Goal: Task Accomplishment & Management: Use online tool/utility

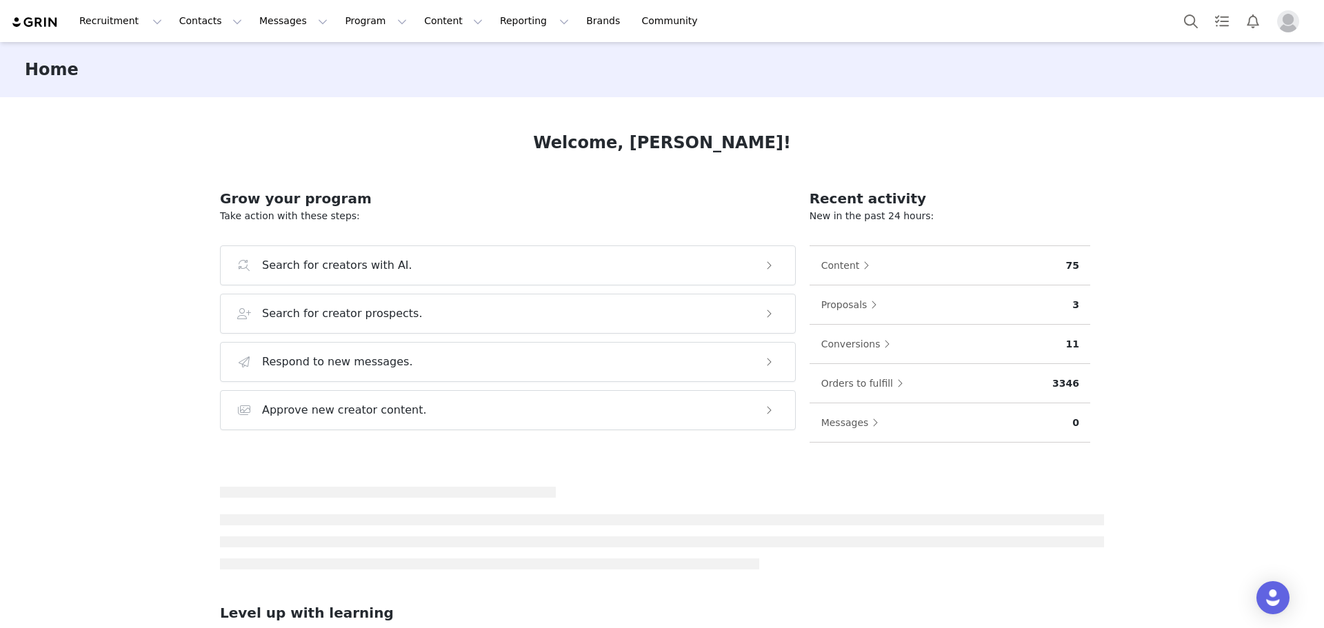
click at [1291, 23] on img "Profile" at bounding box center [1288, 21] width 22 height 22
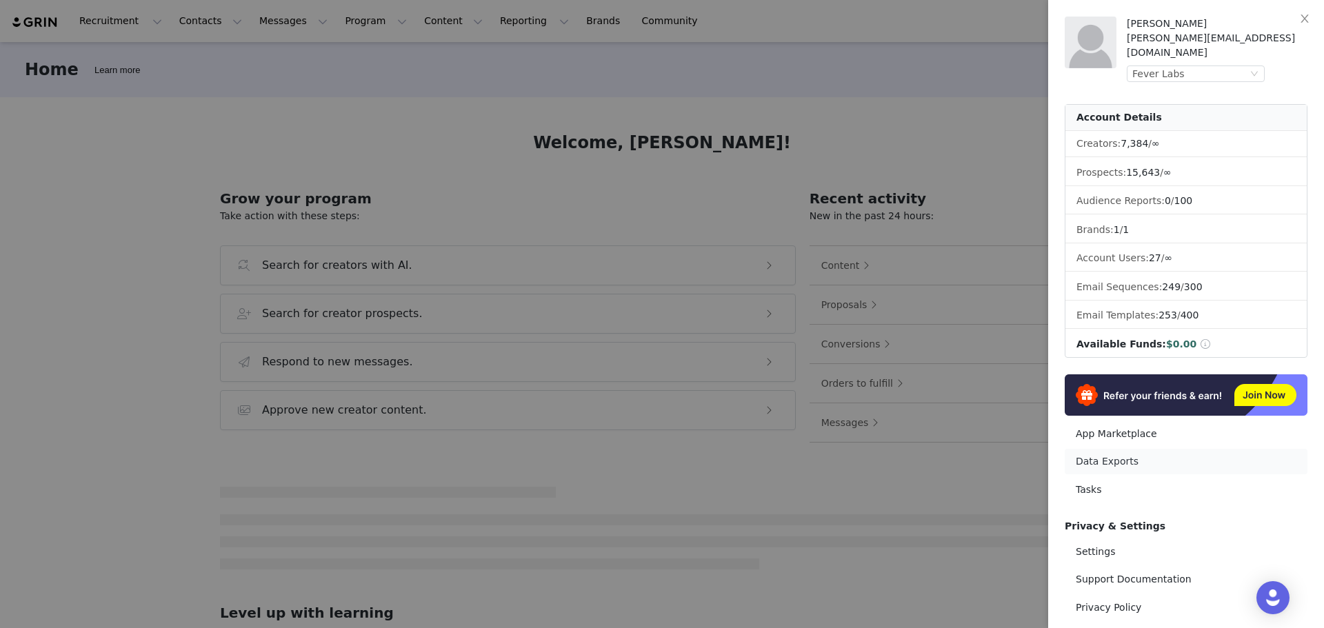
click at [1124, 449] on link "Data Exports" at bounding box center [1185, 462] width 243 height 26
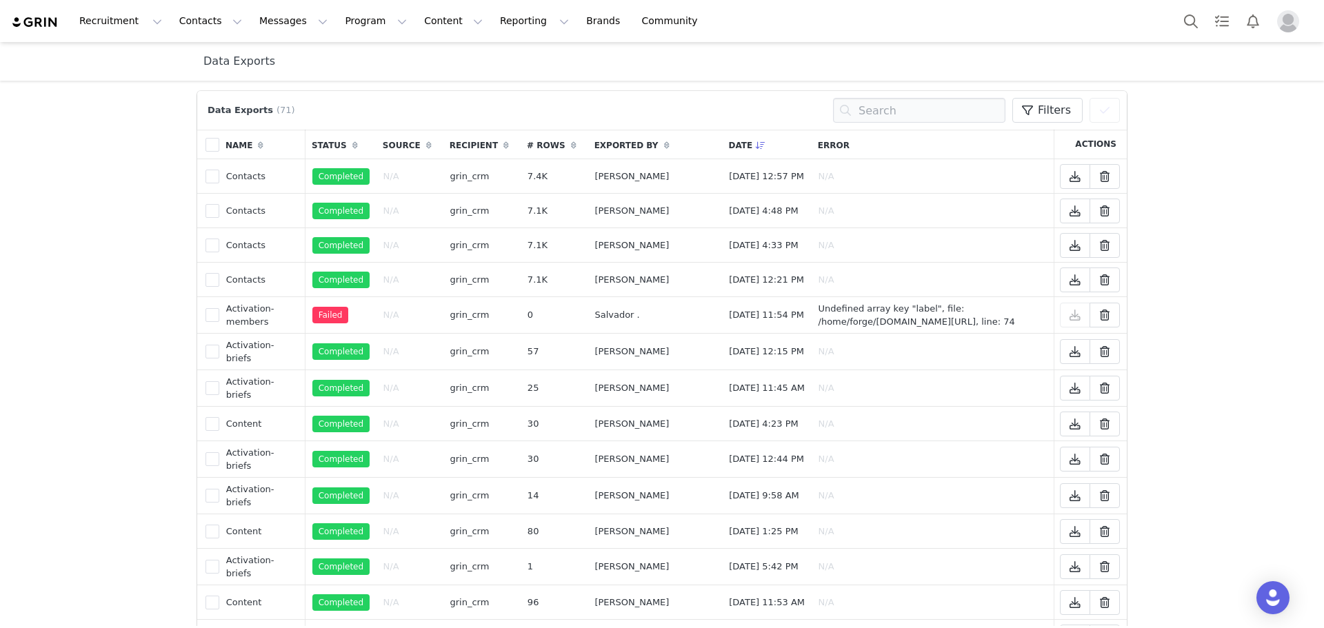
click at [1288, 8] on div at bounding box center [1243, 21] width 137 height 31
click at [1282, 44] on section "Data Exports" at bounding box center [662, 61] width 1324 height 39
click at [1289, 30] on img "Profile" at bounding box center [1288, 21] width 22 height 22
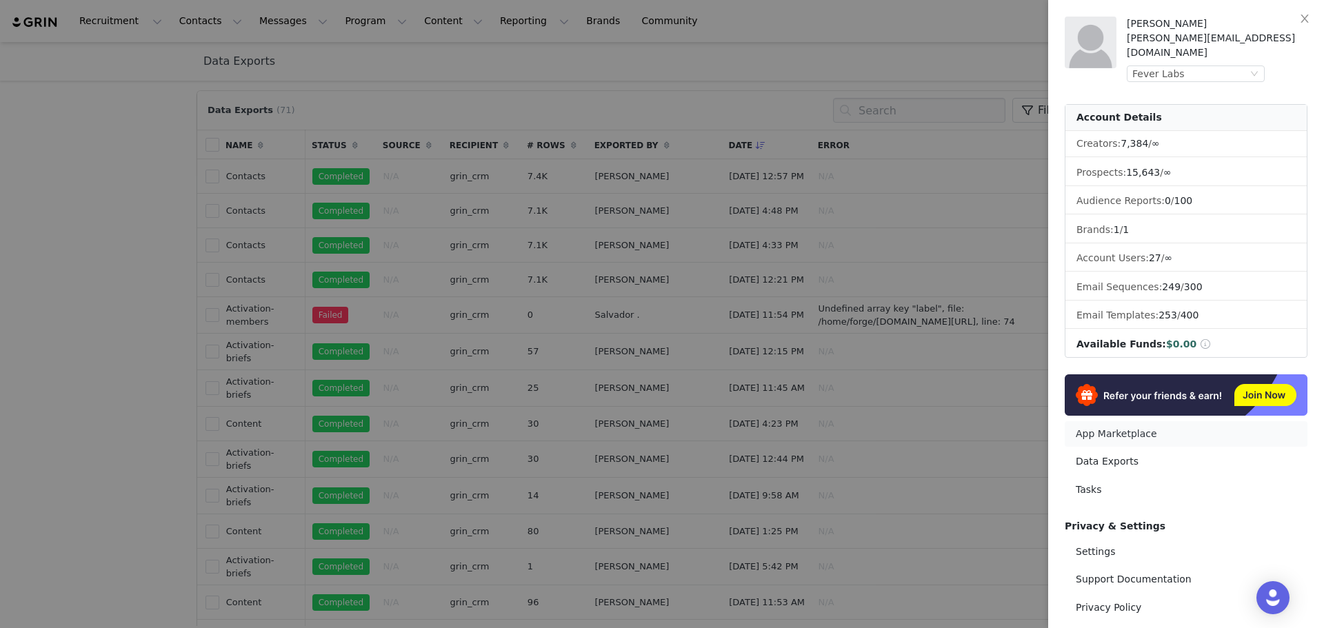
click at [1123, 421] on link "App Marketplace" at bounding box center [1185, 434] width 243 height 26
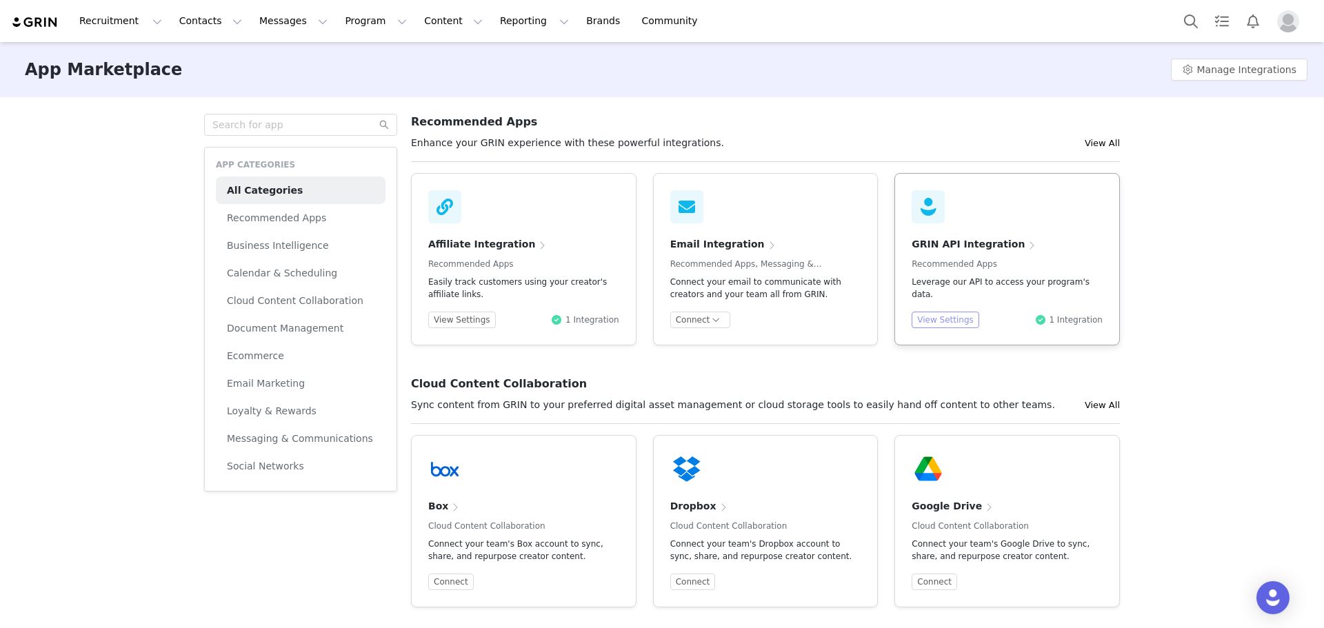
click at [951, 315] on button "View Settings" at bounding box center [945, 320] width 68 height 17
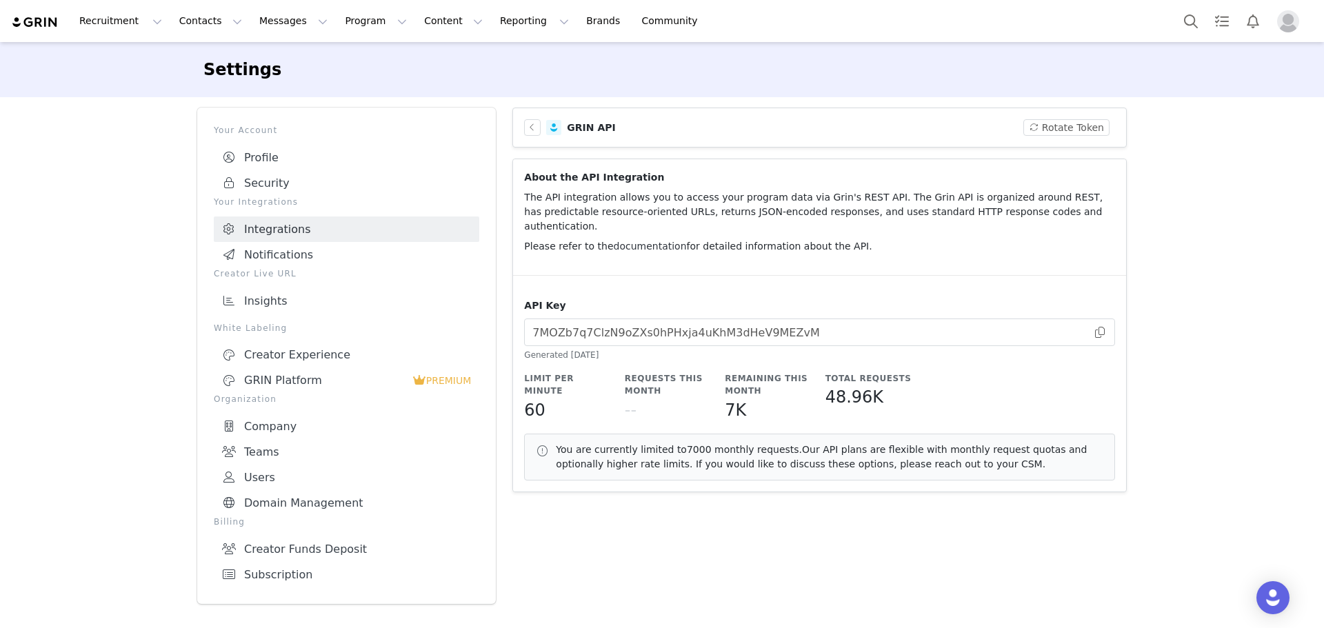
click at [614, 241] on link "documentation" at bounding box center [650, 246] width 73 height 11
click at [1289, 28] on img "Profile" at bounding box center [1288, 21] width 22 height 22
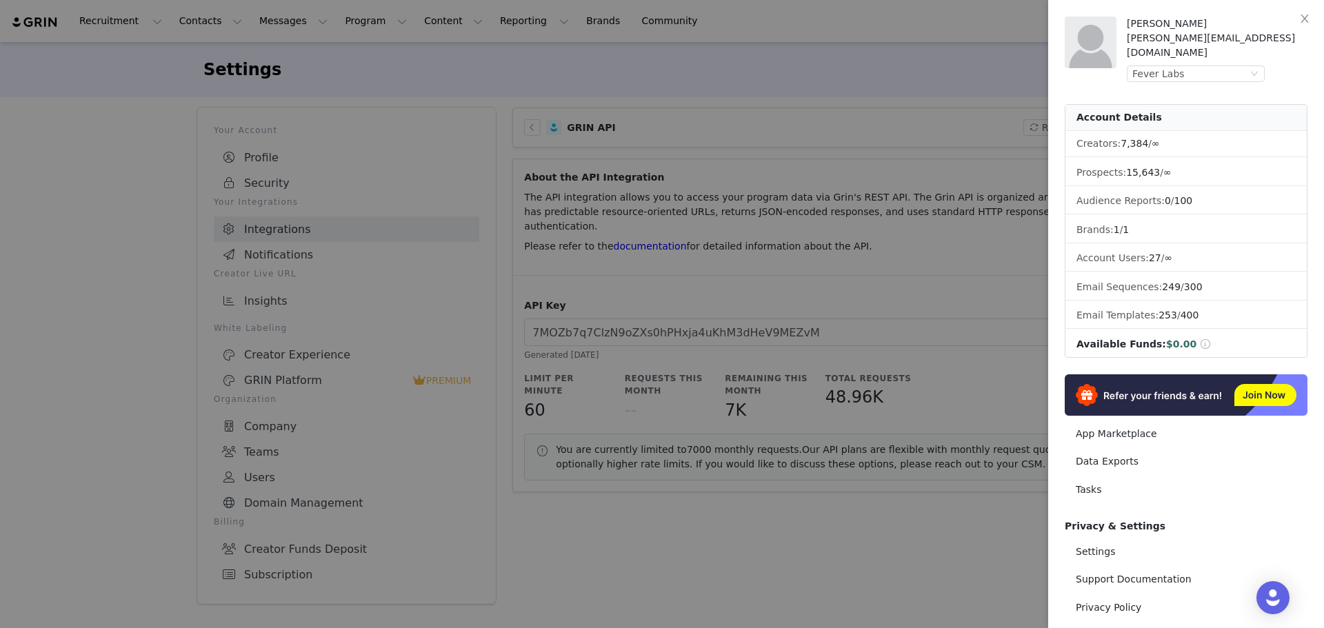
click at [250, 24] on div at bounding box center [662, 314] width 1324 height 628
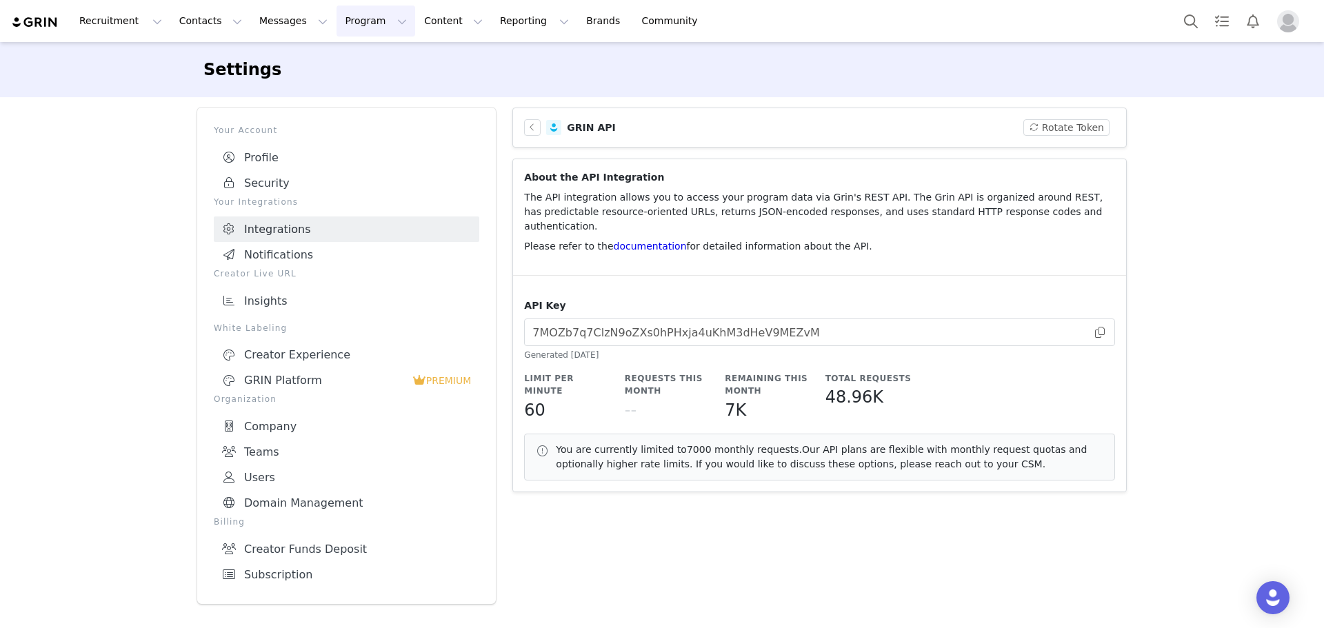
click at [336, 35] on button "Program Program" at bounding box center [375, 21] width 79 height 31
click at [350, 68] on link "Activations" at bounding box center [357, 61] width 109 height 26
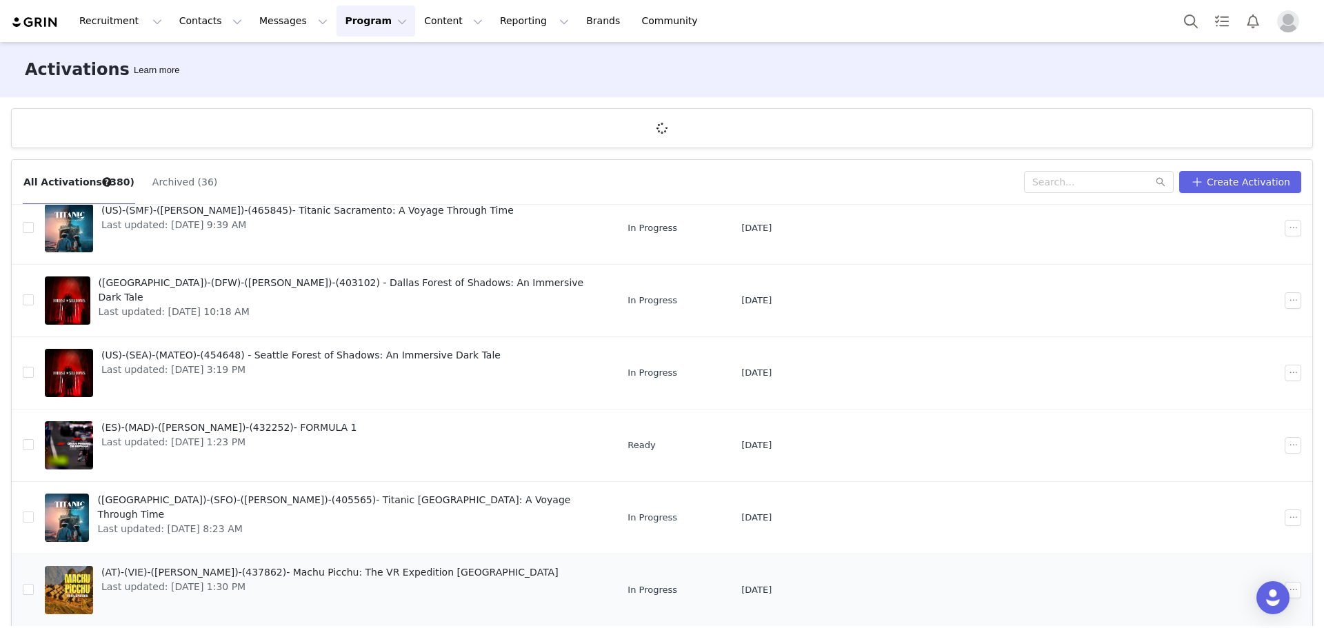
scroll to position [51, 0]
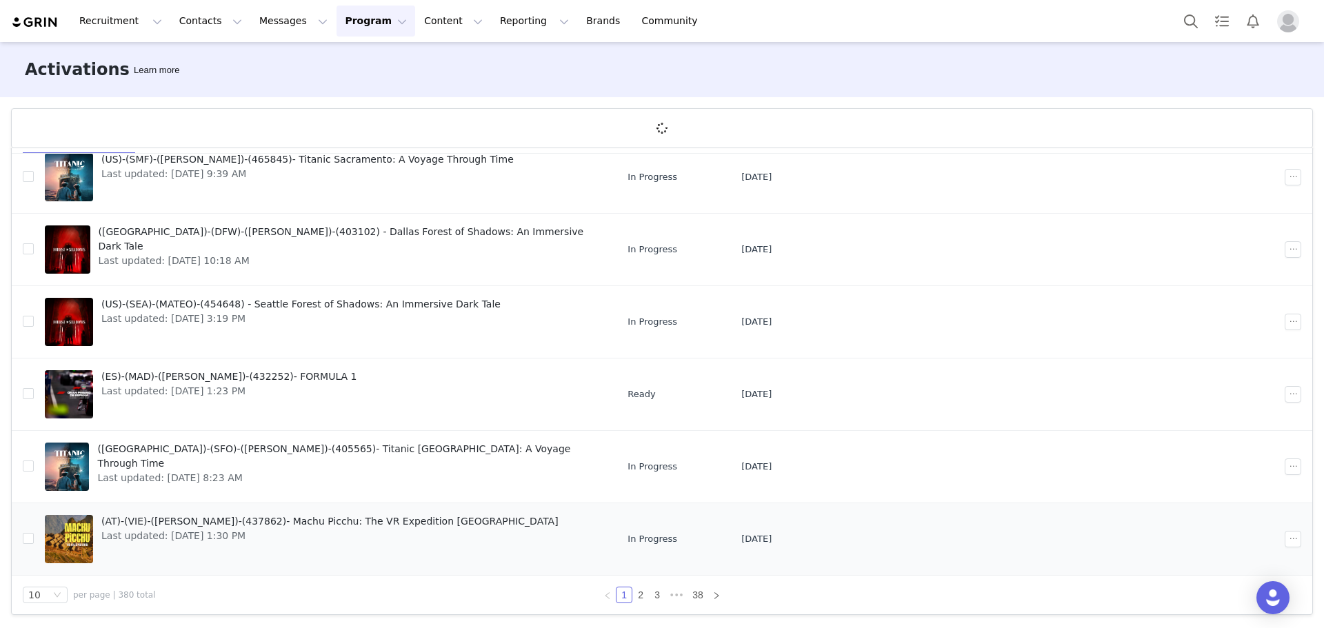
click at [330, 509] on td "(AT)-(VIE)-([PERSON_NAME])-(437862)- Machu Picchu: The VR Expedition Vienna Las…" at bounding box center [325, 539] width 583 height 72
click at [328, 529] on span "Last updated: [DATE] 1:30 PM" at bounding box center [329, 536] width 457 height 14
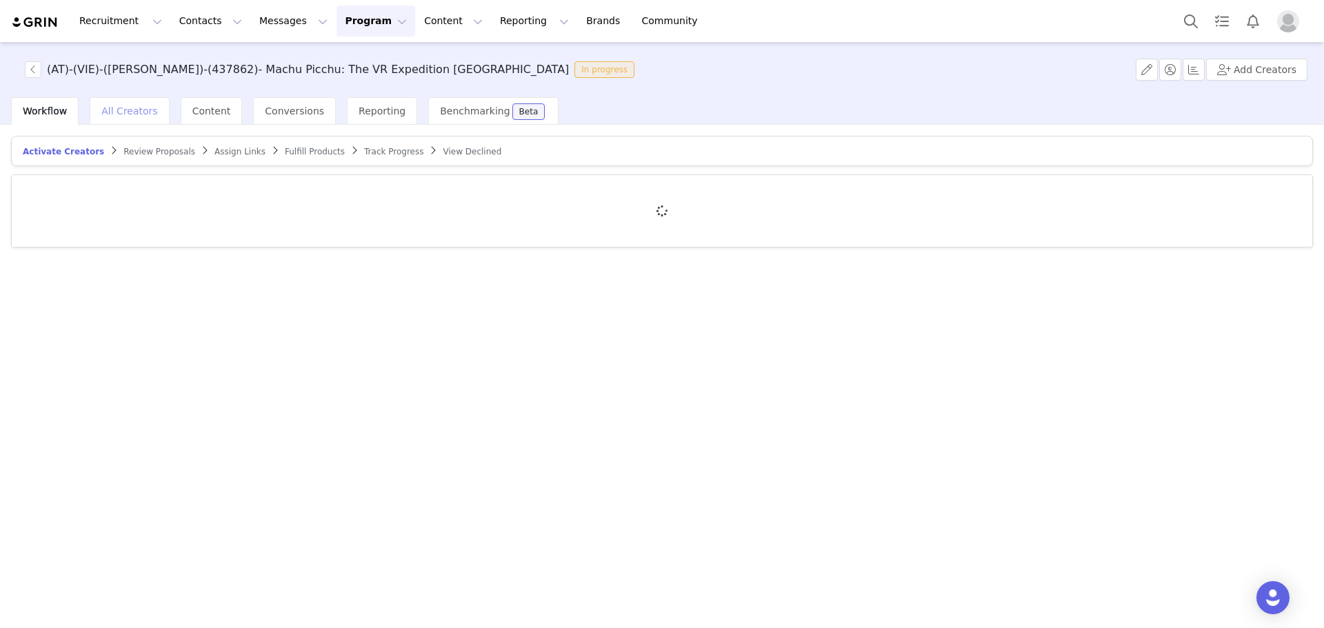
click at [149, 121] on div "All Creators" at bounding box center [129, 111] width 79 height 28
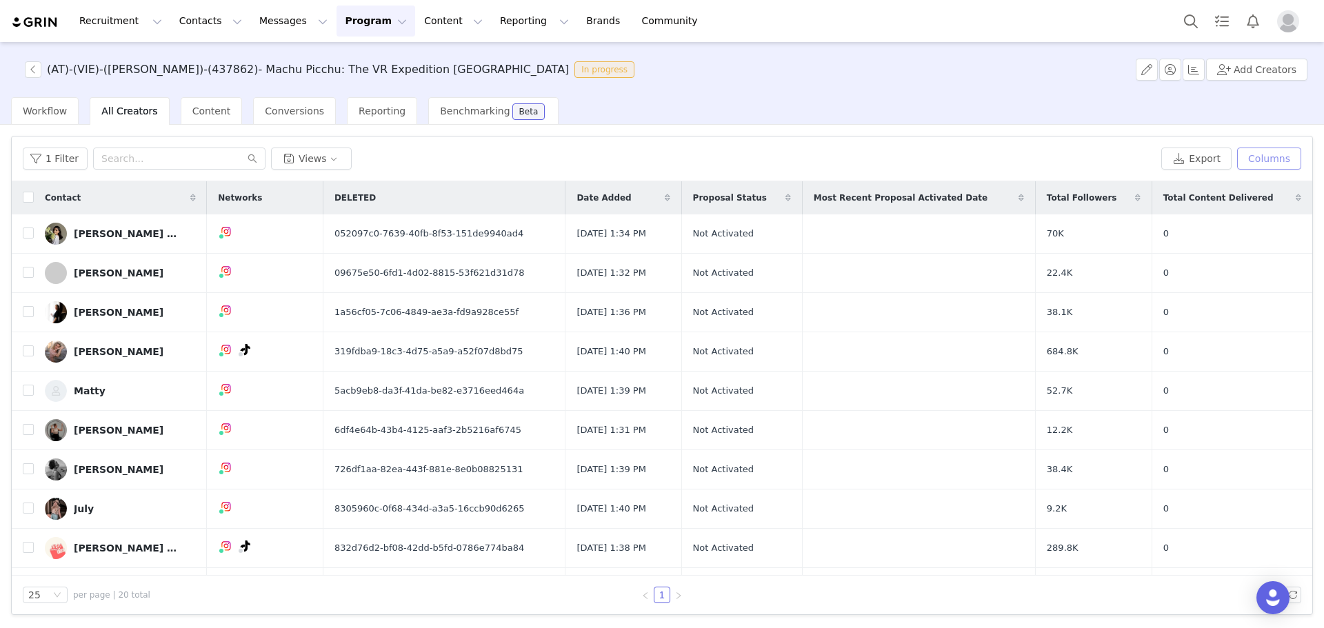
click at [1259, 164] on button "Columns" at bounding box center [1269, 159] width 64 height 22
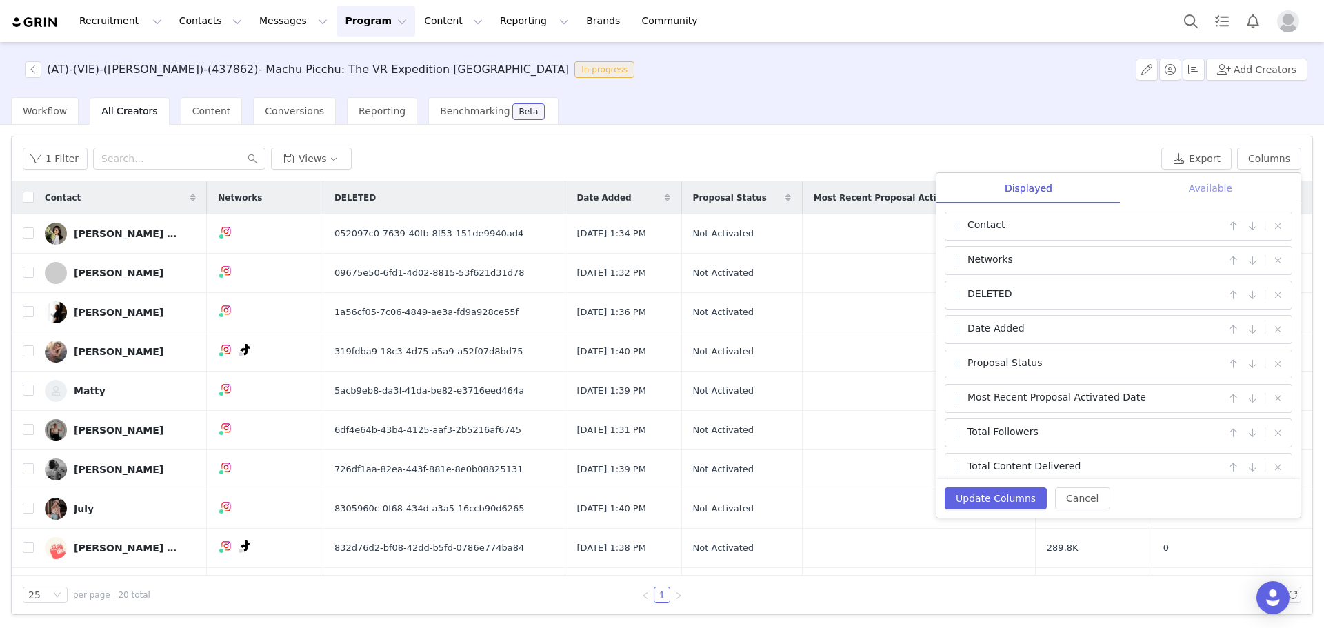
click at [1177, 188] on div "Available" at bounding box center [1210, 188] width 180 height 31
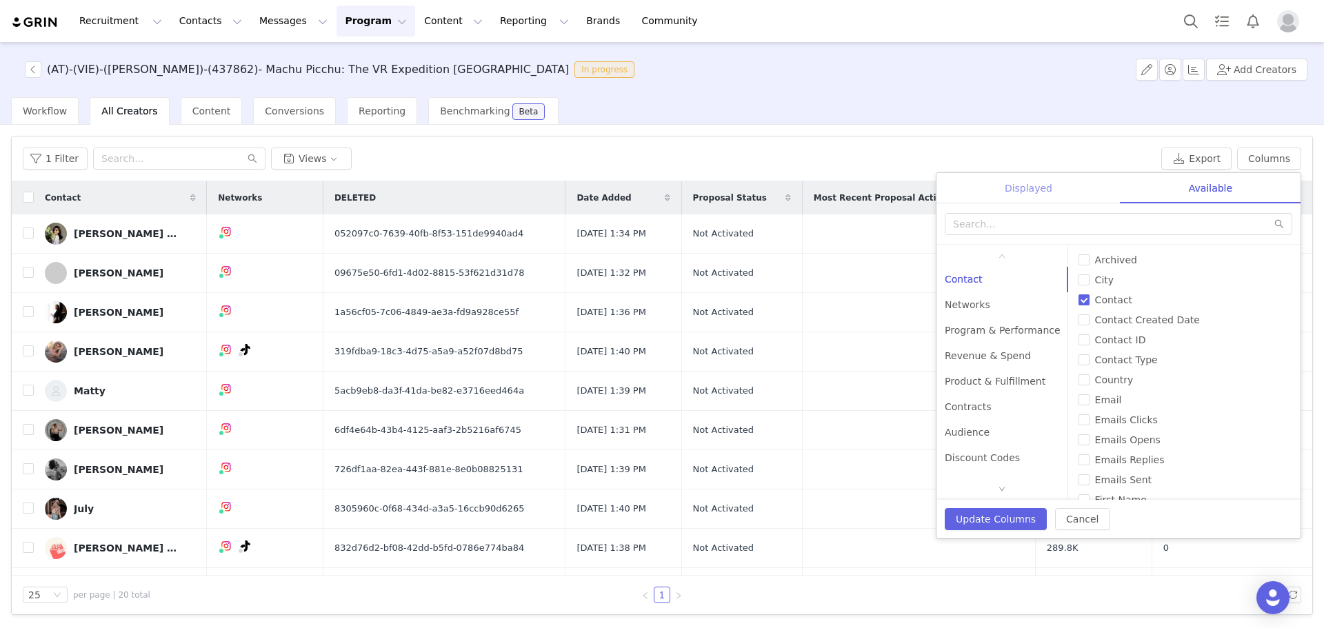
click at [1071, 176] on div "Displayed" at bounding box center [1028, 188] width 184 height 31
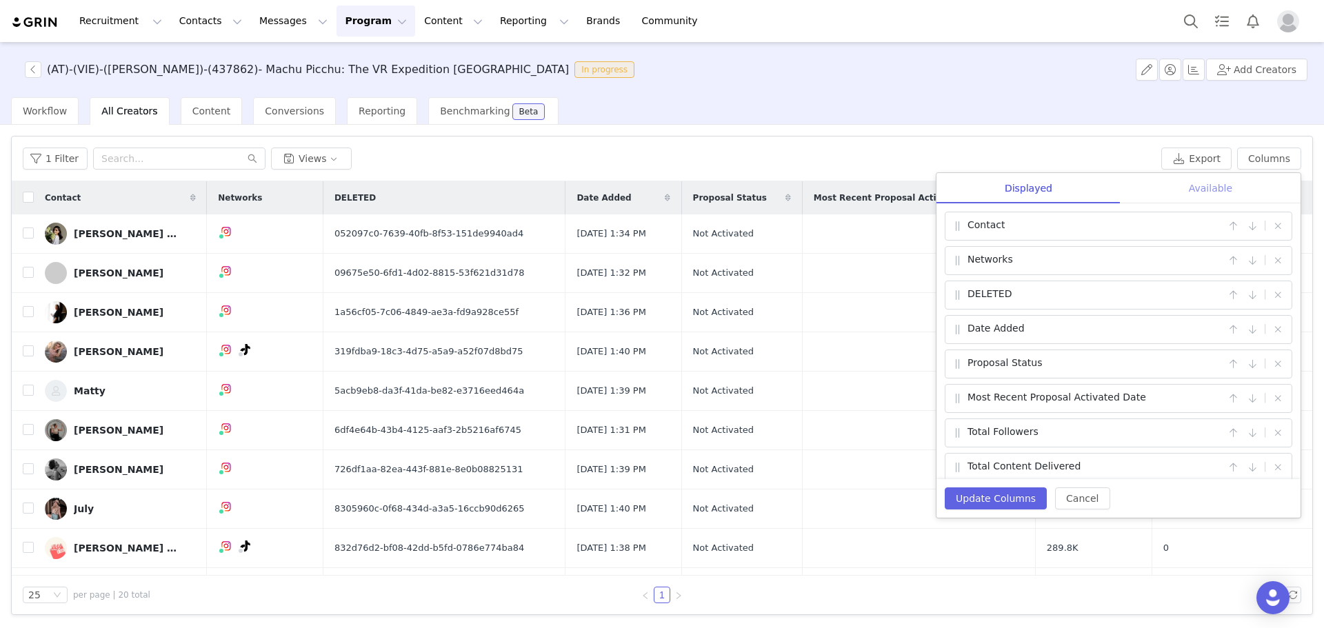
click at [1226, 192] on div "Available" at bounding box center [1210, 188] width 180 height 31
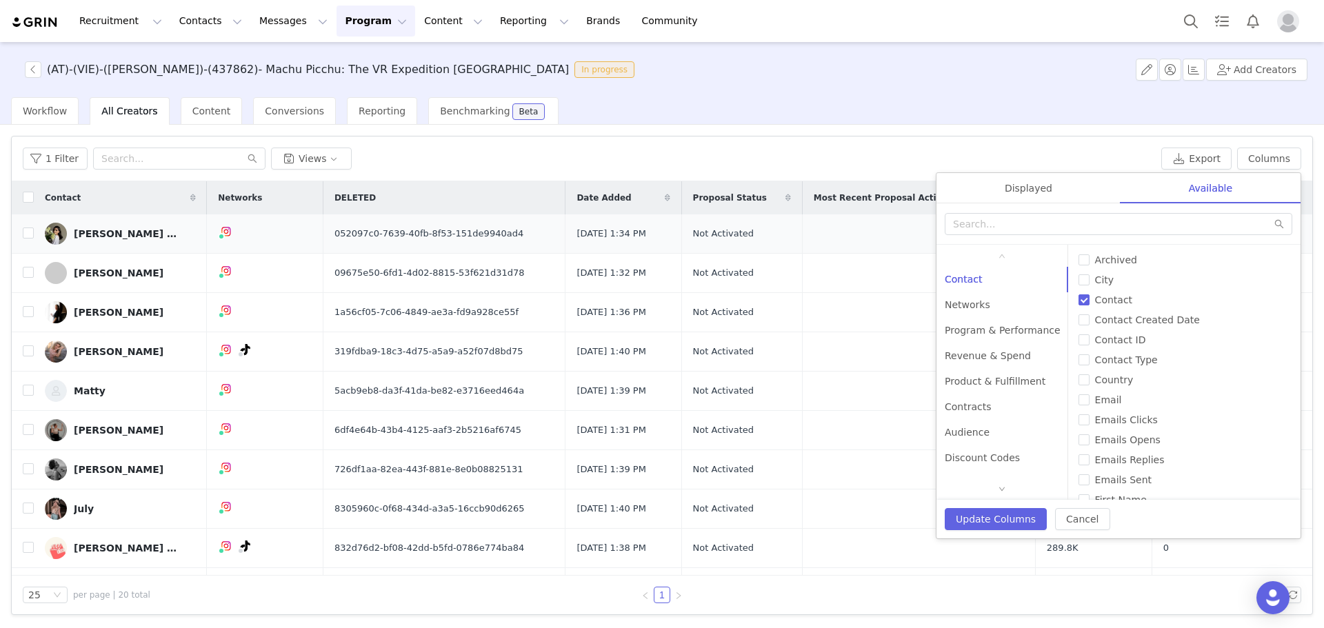
click at [160, 228] on div "[PERSON_NAME] | أفنان الخَلف" at bounding box center [125, 233] width 103 height 11
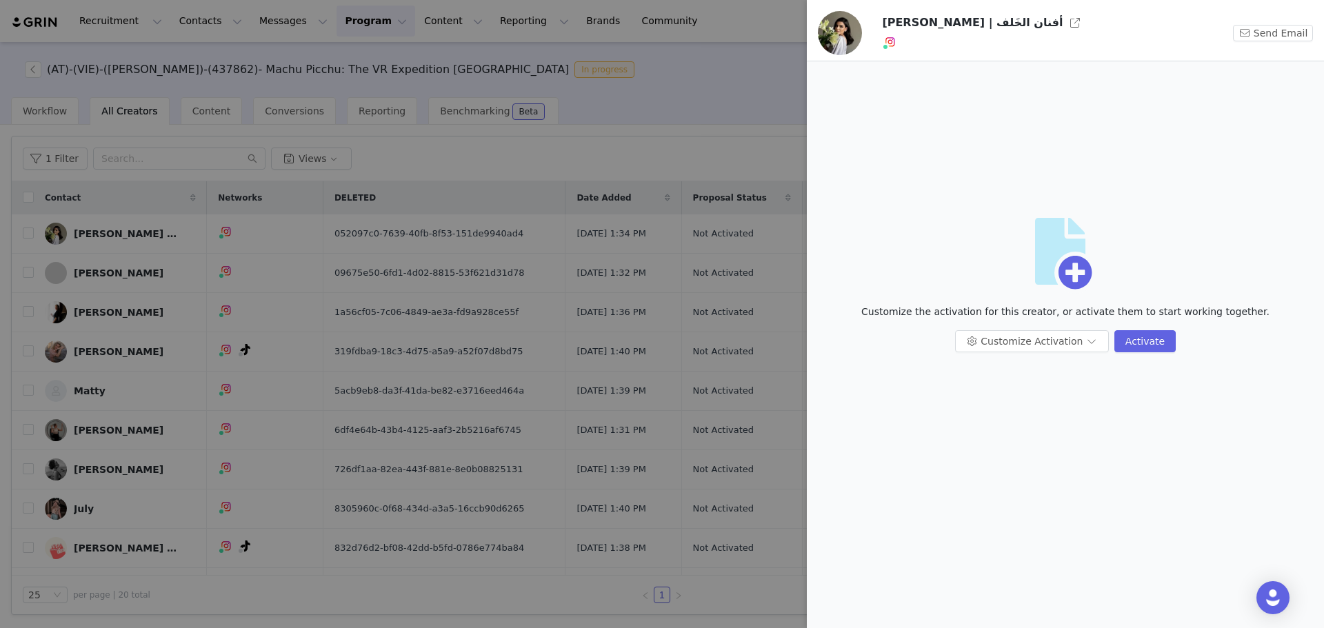
click at [487, 160] on div at bounding box center [662, 314] width 1324 height 628
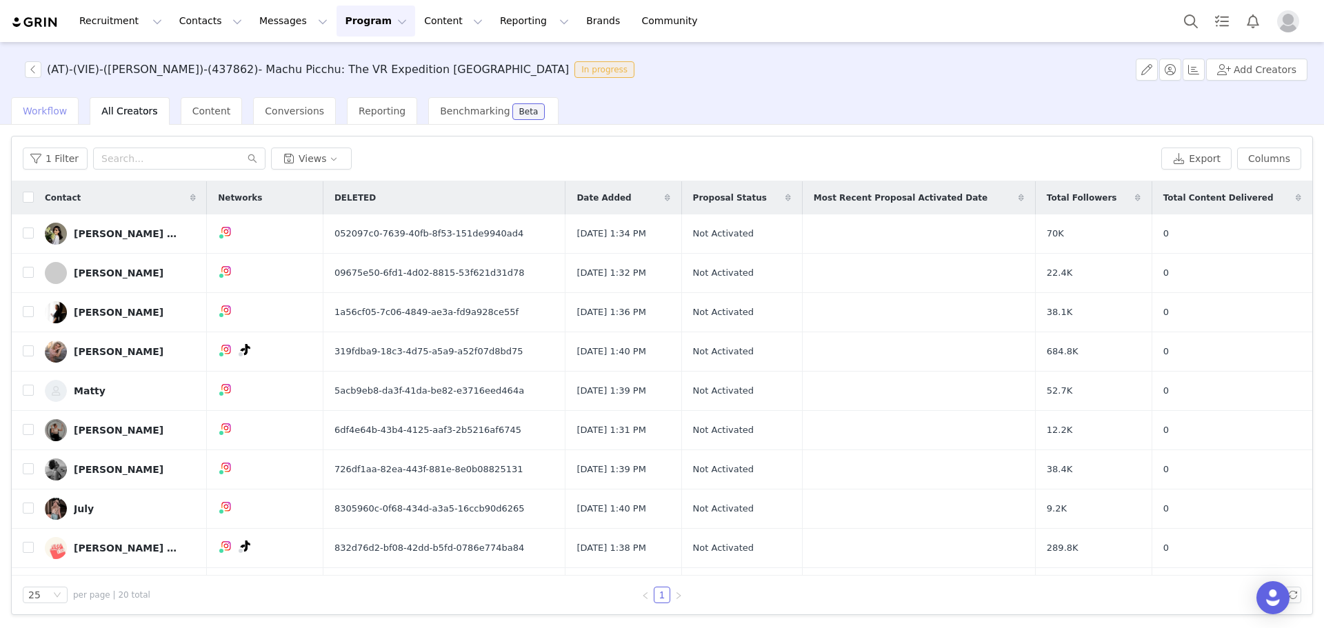
click at [54, 114] on span "Workflow" at bounding box center [45, 110] width 44 height 11
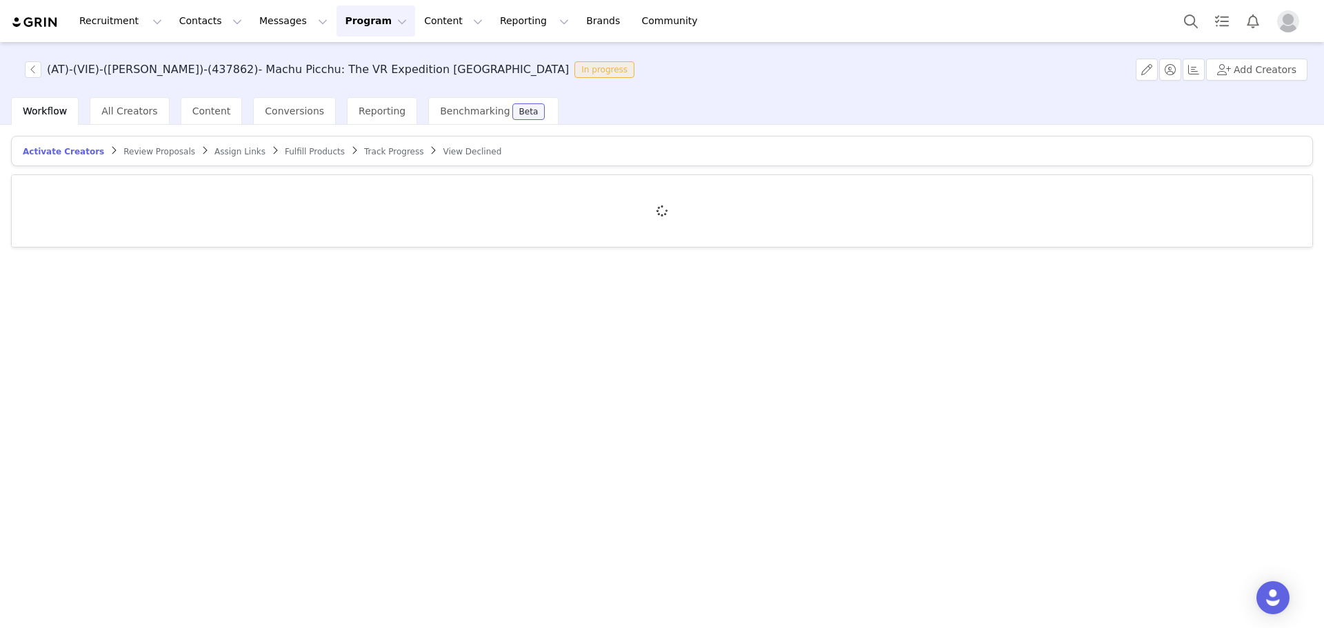
click at [214, 155] on span "Assign Links" at bounding box center [239, 152] width 51 height 10
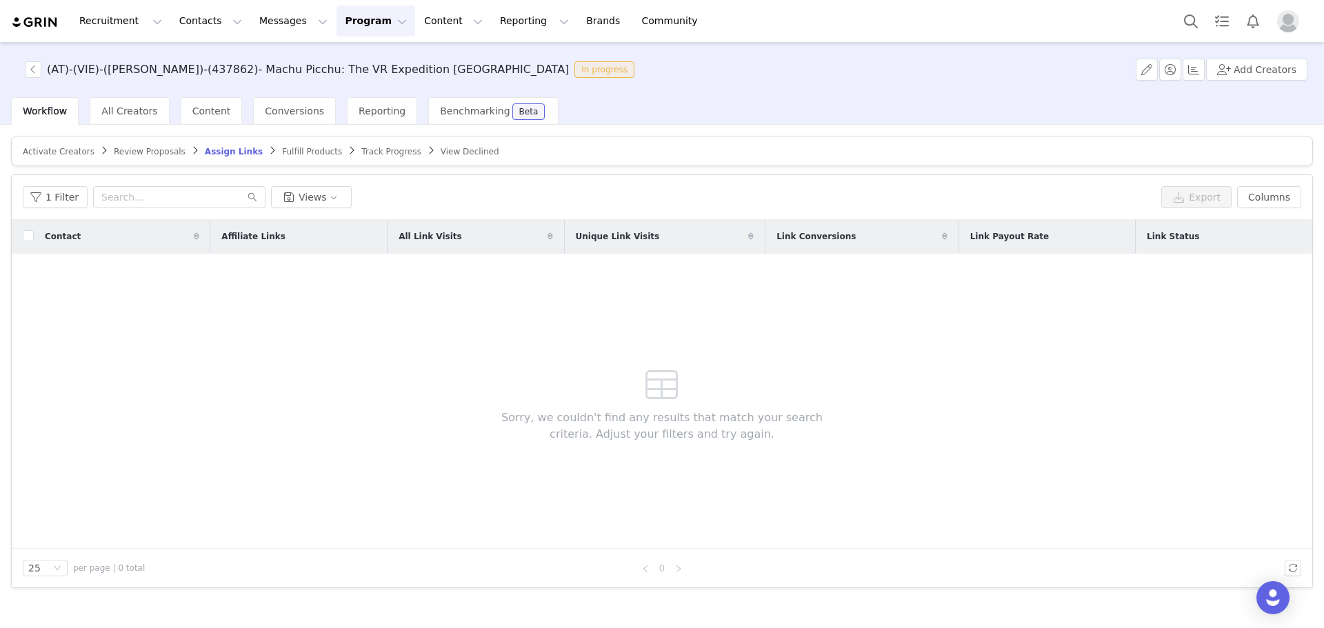
click at [161, 150] on span "Review Proposals" at bounding box center [150, 152] width 72 height 10
click at [86, 160] on article "Activate Creators Review Proposals Assign Links Fulfill Products Track Progress…" at bounding box center [662, 151] width 1302 height 30
click at [79, 159] on article "Activate Creators Review Proposals Assign Links Fulfill Products Track Progress…" at bounding box center [662, 151] width 1302 height 30
click at [76, 154] on span "Activate Creators" at bounding box center [59, 152] width 72 height 10
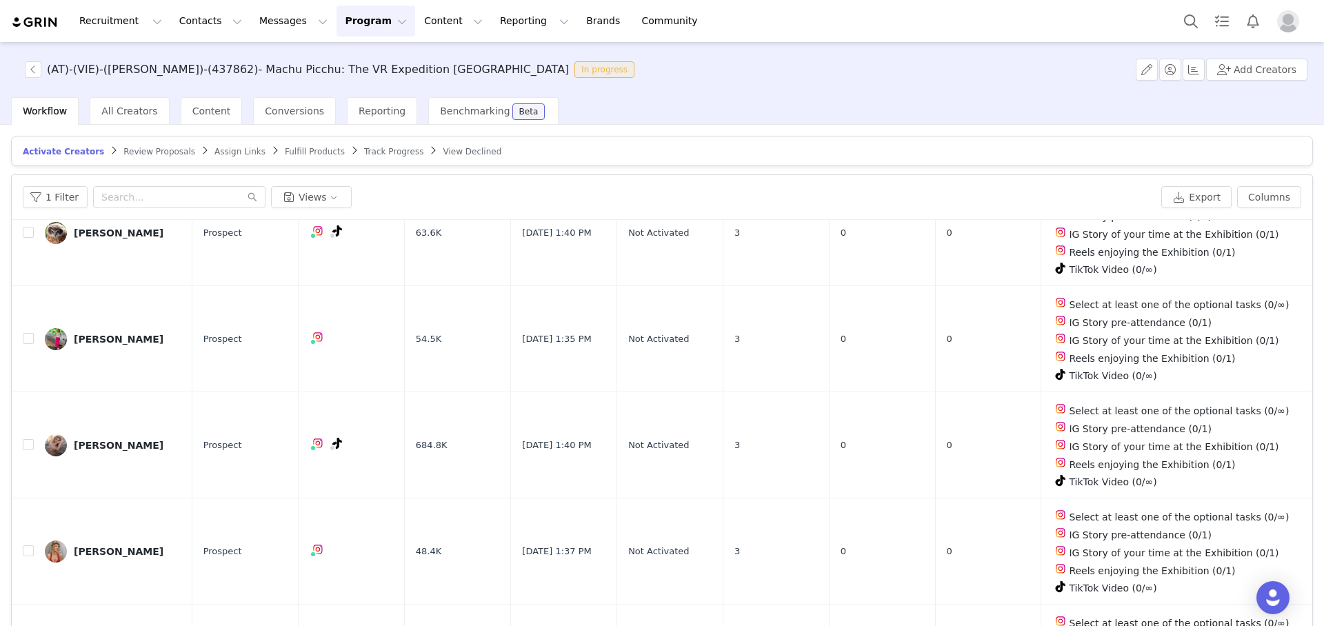
scroll to position [65, 0]
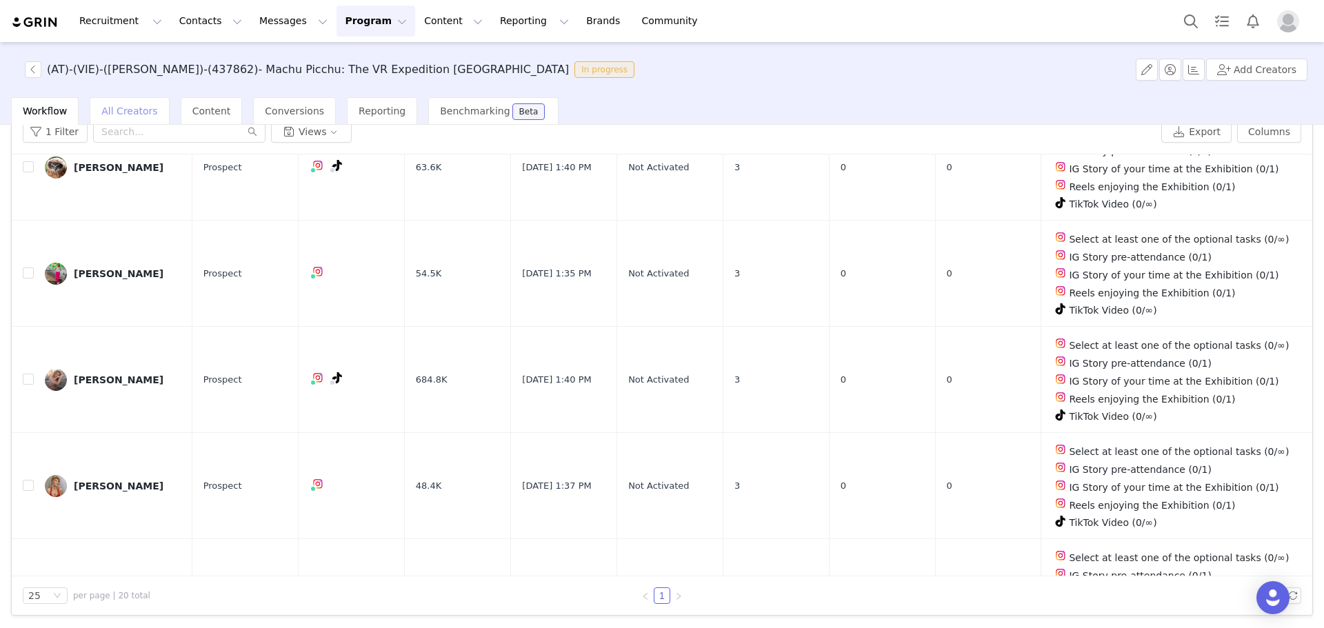
click at [142, 118] on div "All Creators" at bounding box center [129, 111] width 79 height 28
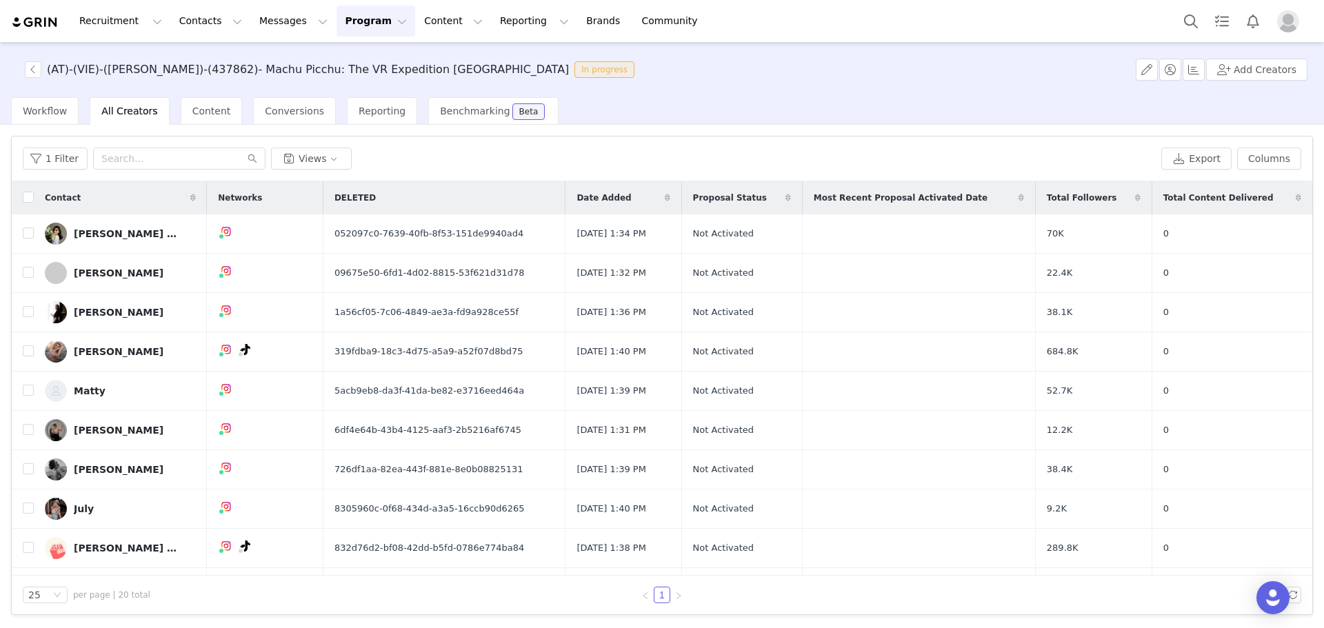
click at [23, 68] on div "(AT)-(VIE)-([PERSON_NAME])-(437862)- Machu Picchu: The VR Expedition Vienna In …" at bounding box center [328, 69] width 623 height 17
click at [40, 70] on button "button" at bounding box center [33, 69] width 17 height 17
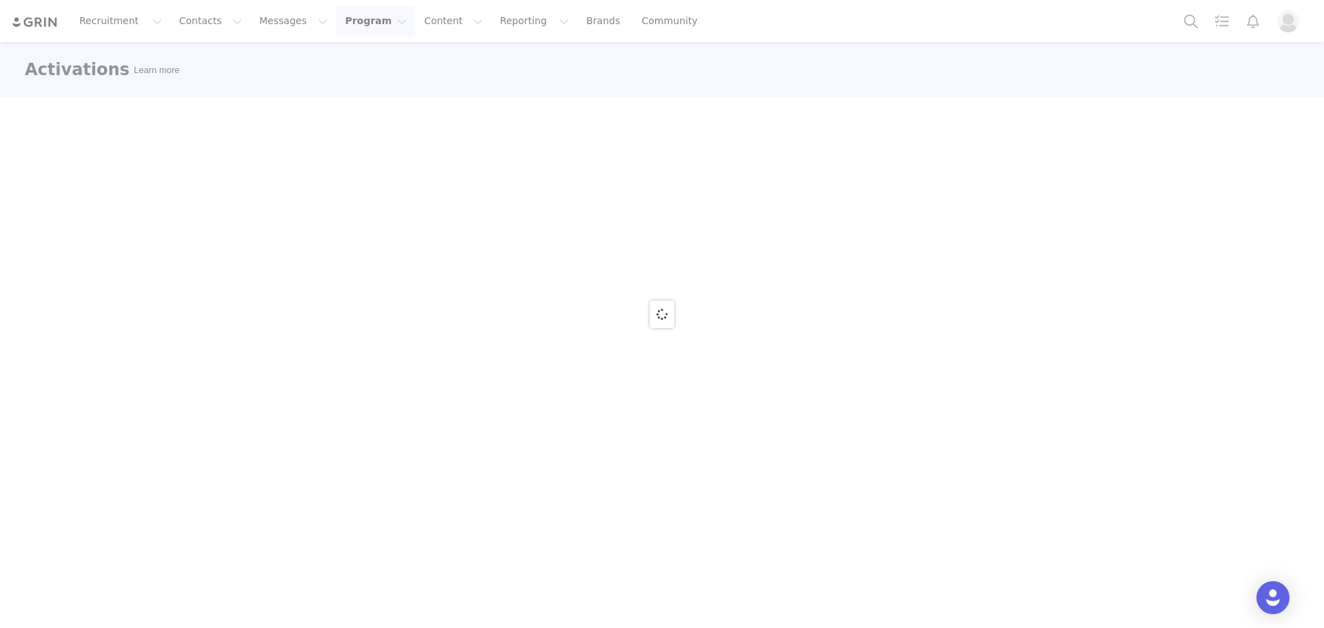
click at [40, 70] on div at bounding box center [662, 314] width 1324 height 628
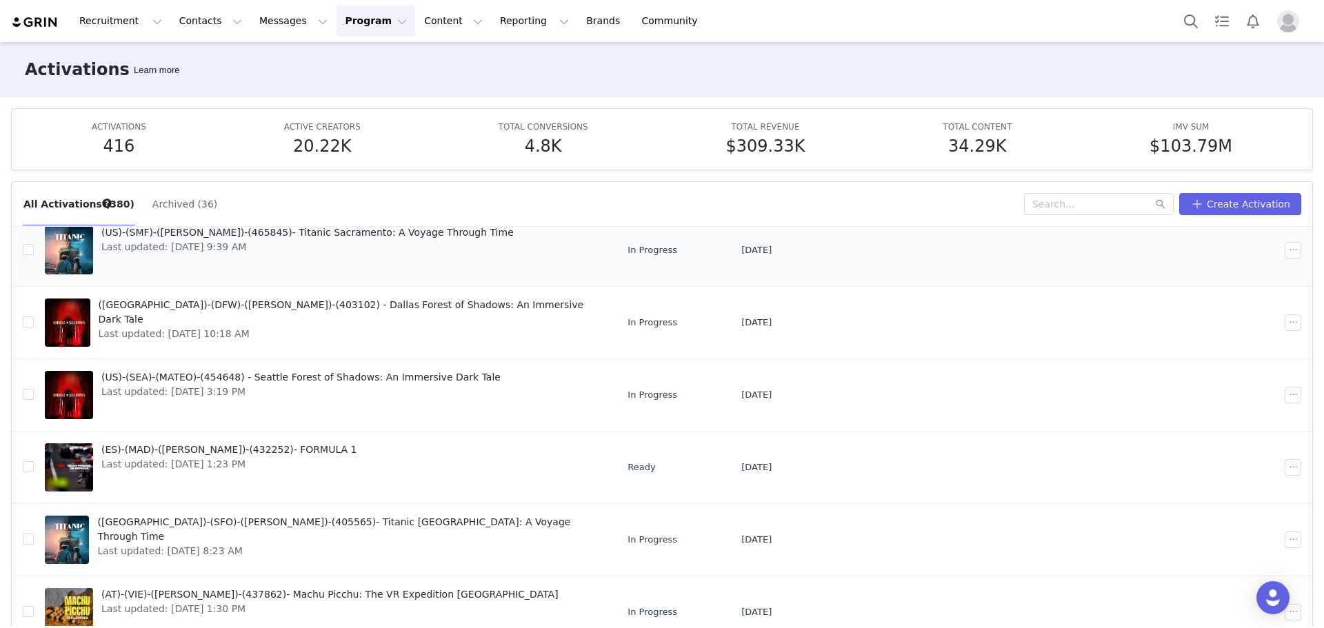
scroll to position [73, 0]
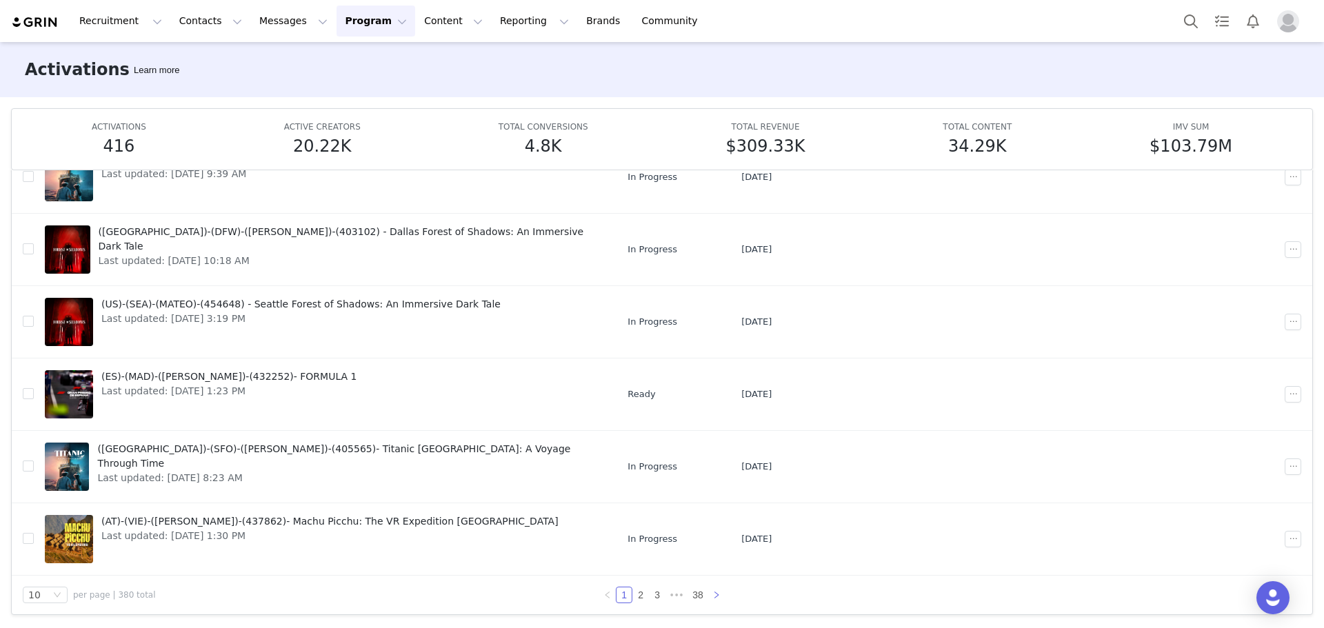
click at [714, 598] on icon "icon: right" at bounding box center [716, 595] width 8 height 8
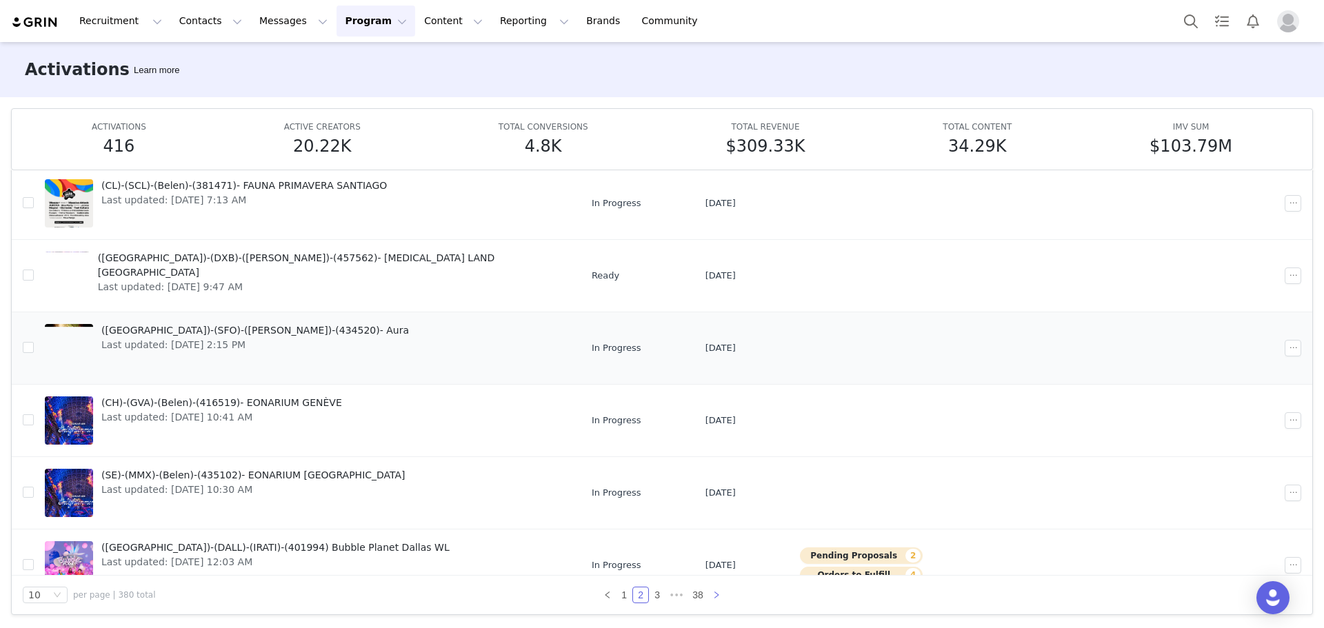
scroll to position [95, 0]
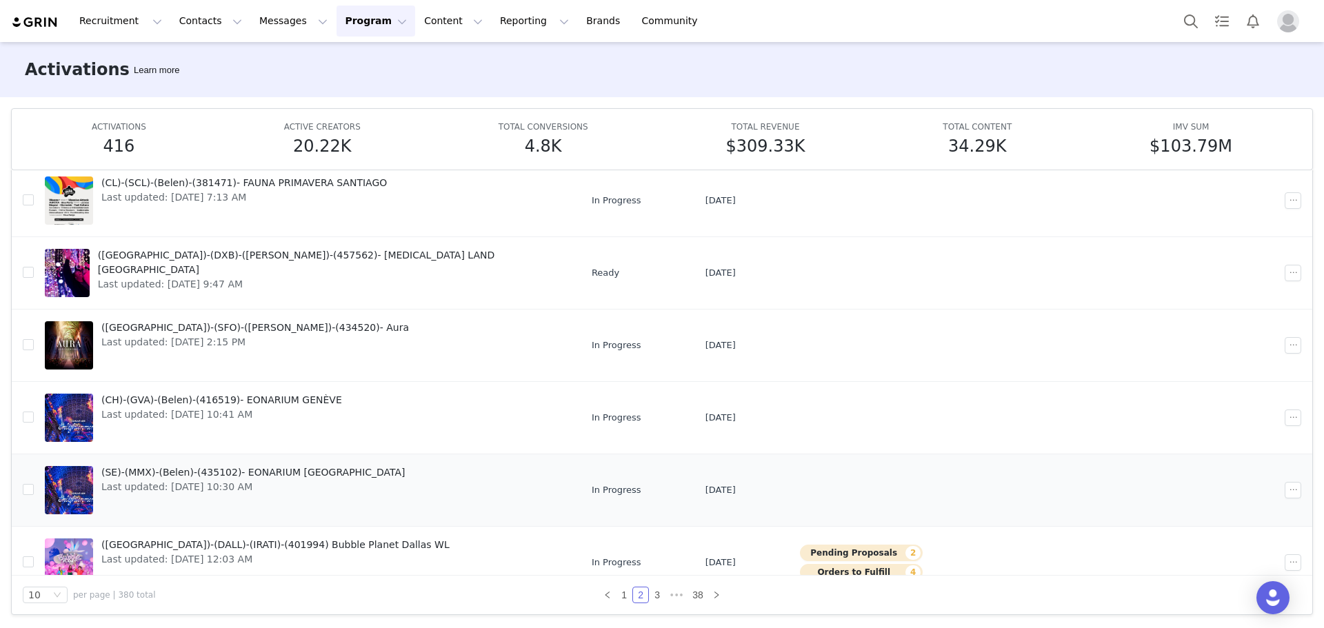
click at [307, 494] on span "Last updated: [DATE] 10:30 AM" at bounding box center [253, 487] width 304 height 14
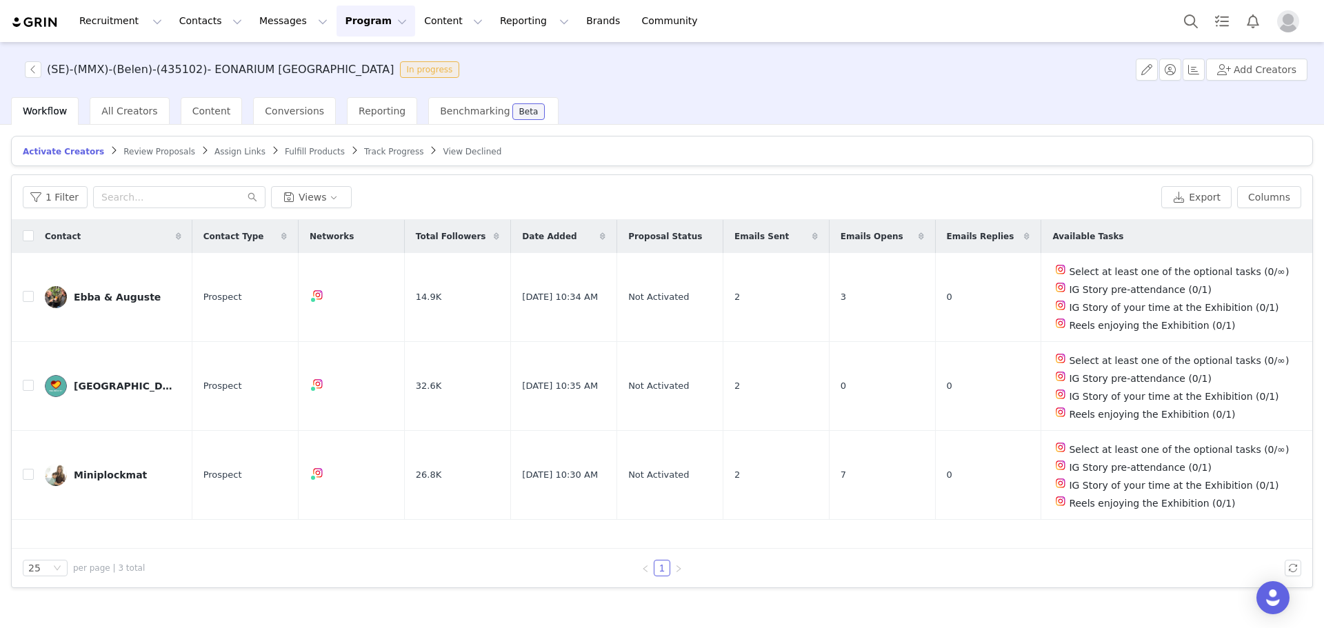
click at [117, 133] on div "Activate Creators Review Proposals Assign Links Fulfill Products Track Progress…" at bounding box center [662, 375] width 1324 height 501
click at [120, 128] on div "Activate Creators Review Proposals Assign Links Fulfill Products Track Progress…" at bounding box center [662, 375] width 1324 height 501
click at [130, 117] on span "All Creators" at bounding box center [129, 110] width 56 height 11
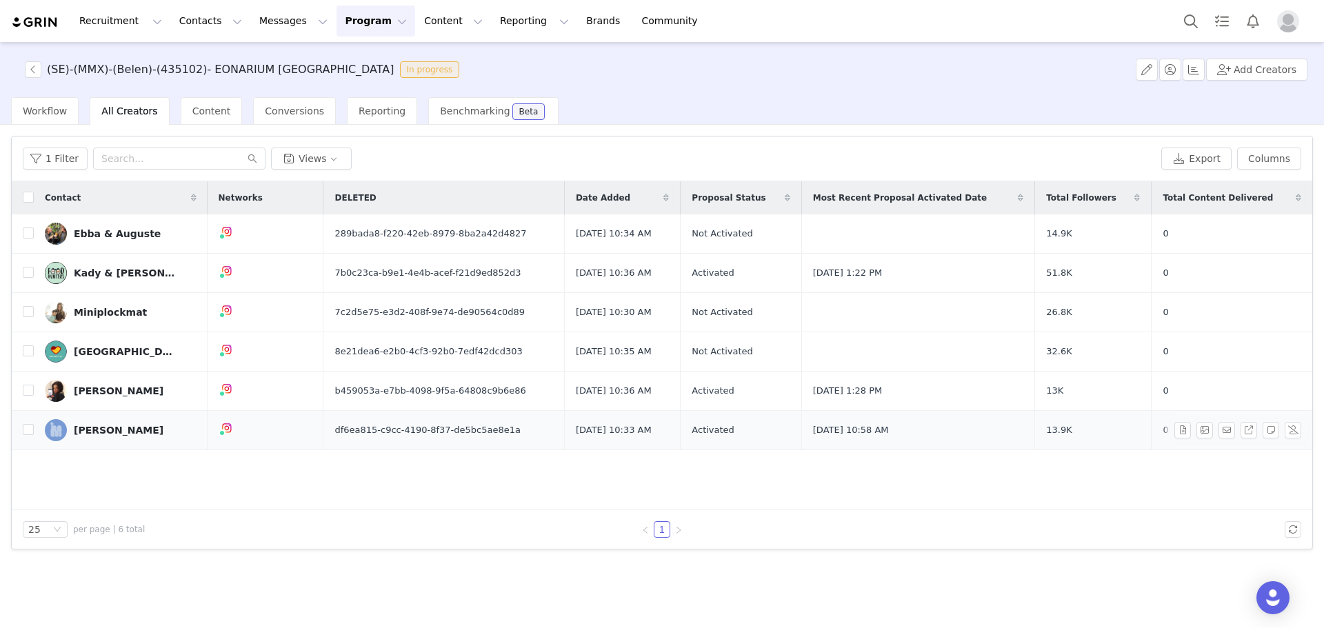
click at [87, 419] on link "[PERSON_NAME]" at bounding box center [121, 430] width 152 height 22
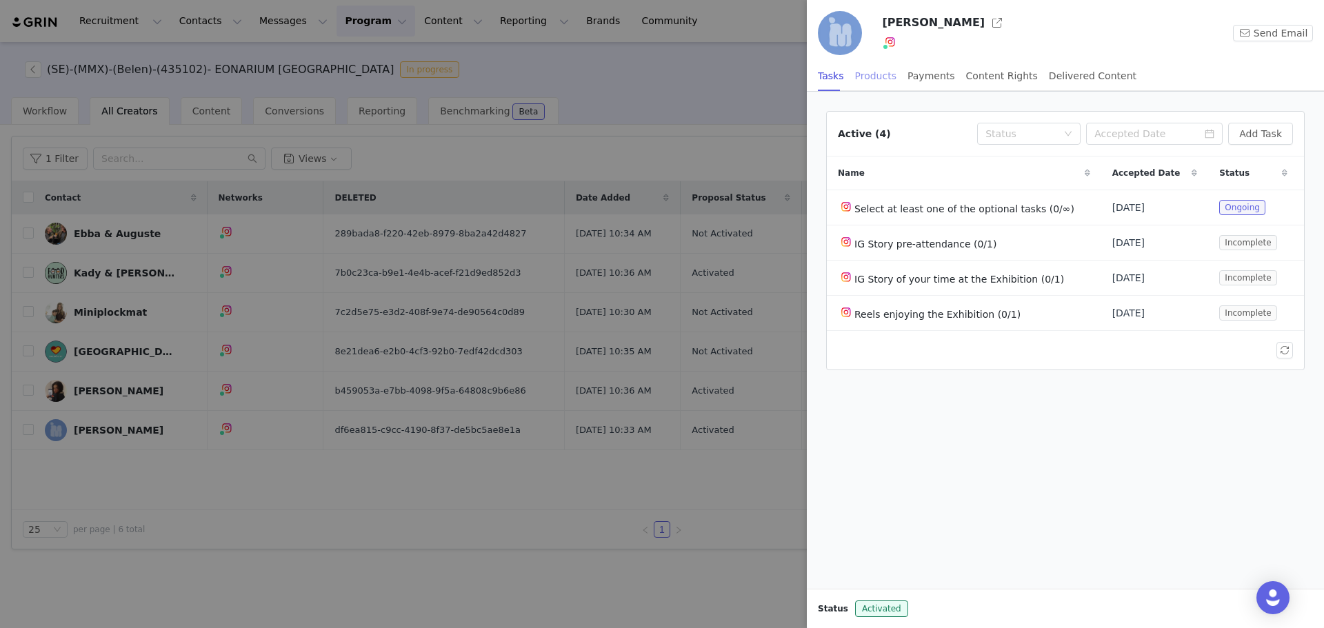
click at [883, 78] on div "Products" at bounding box center [875, 76] width 41 height 31
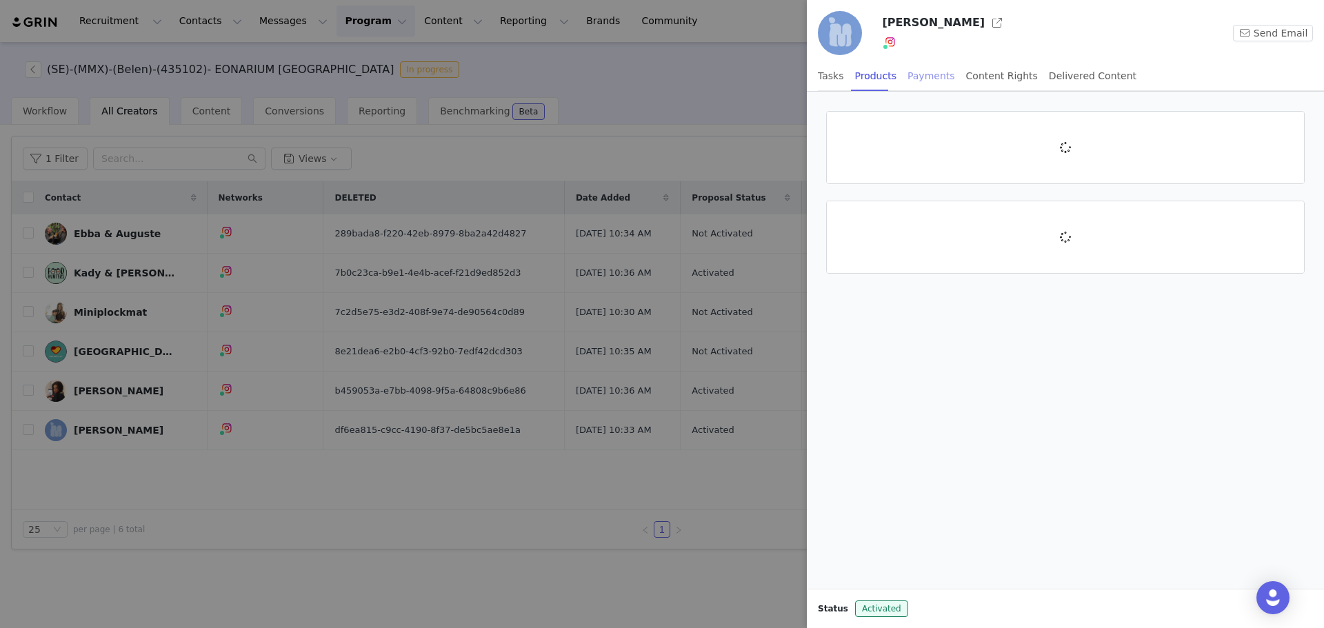
click at [920, 80] on div "Payments" at bounding box center [931, 76] width 48 height 31
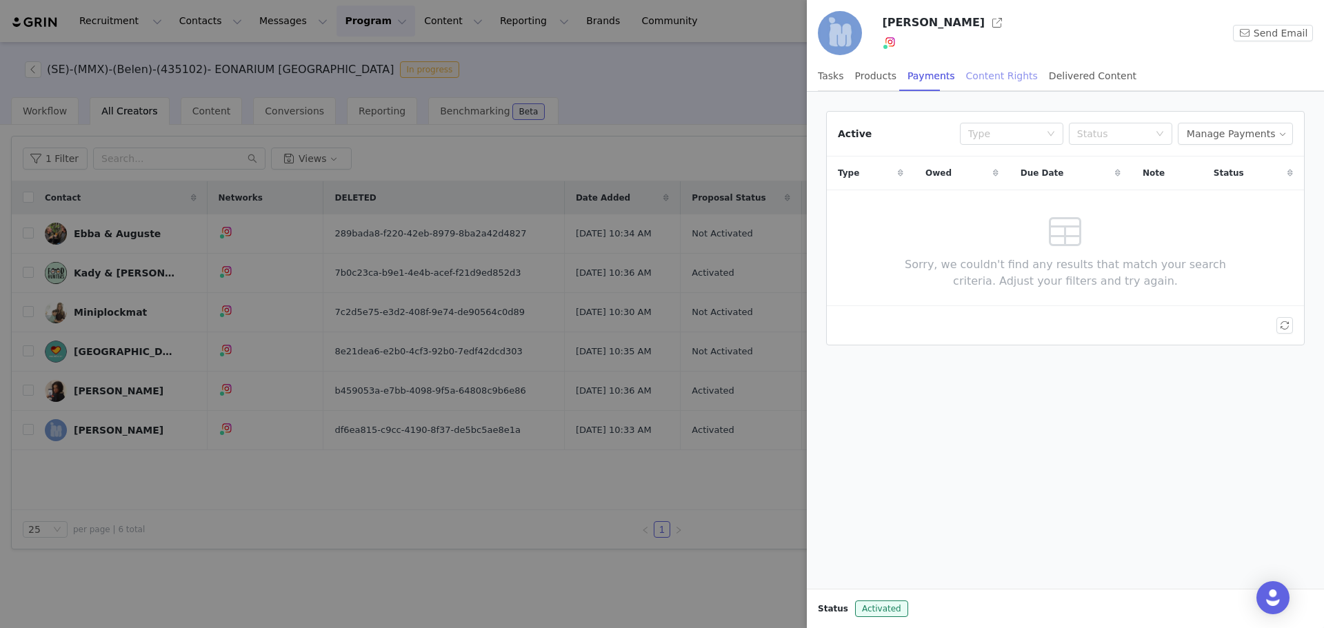
click at [969, 79] on div "Content Rights" at bounding box center [1002, 76] width 72 height 31
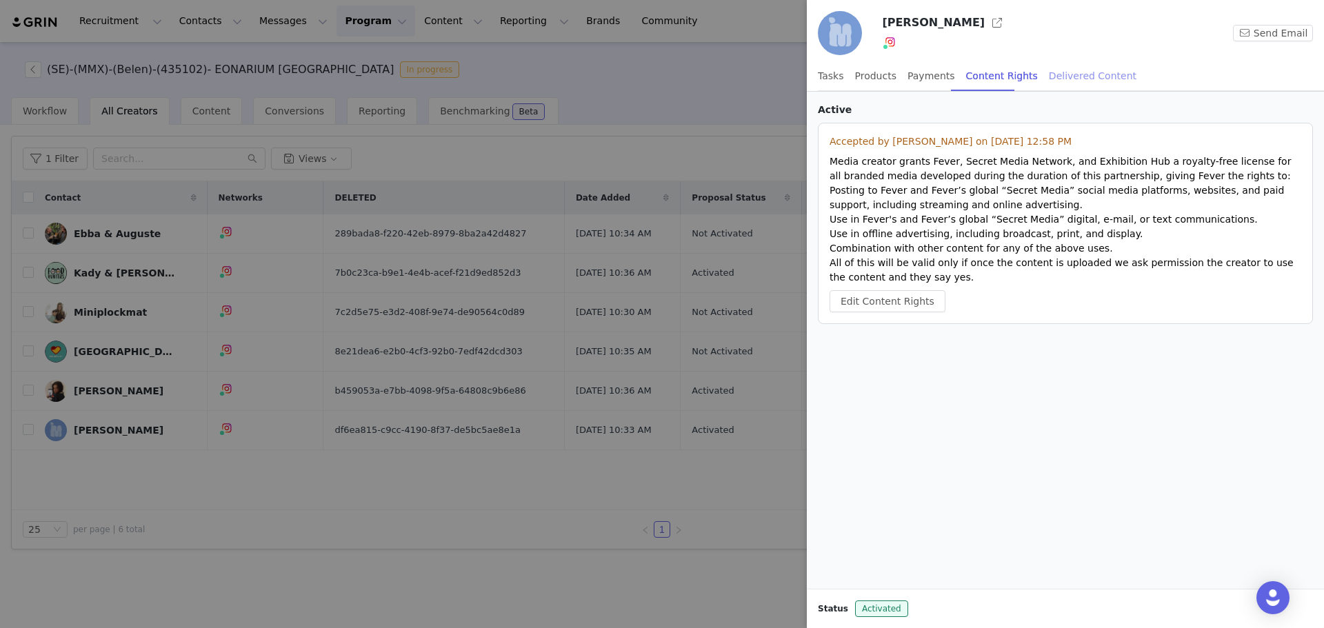
click at [1049, 80] on div "Delivered Content" at bounding box center [1093, 76] width 88 height 31
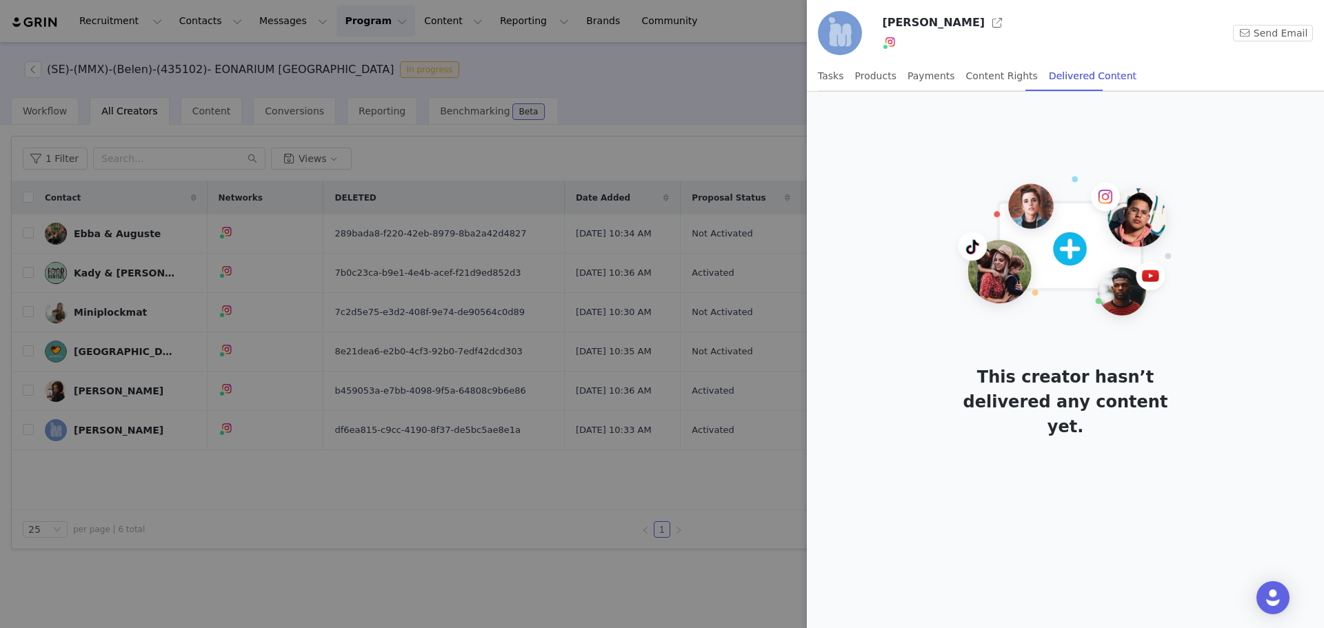
click at [851, 35] on img at bounding box center [840, 33] width 44 height 44
click at [986, 27] on button "button" at bounding box center [997, 23] width 22 height 22
click at [413, 155] on div at bounding box center [662, 314] width 1324 height 628
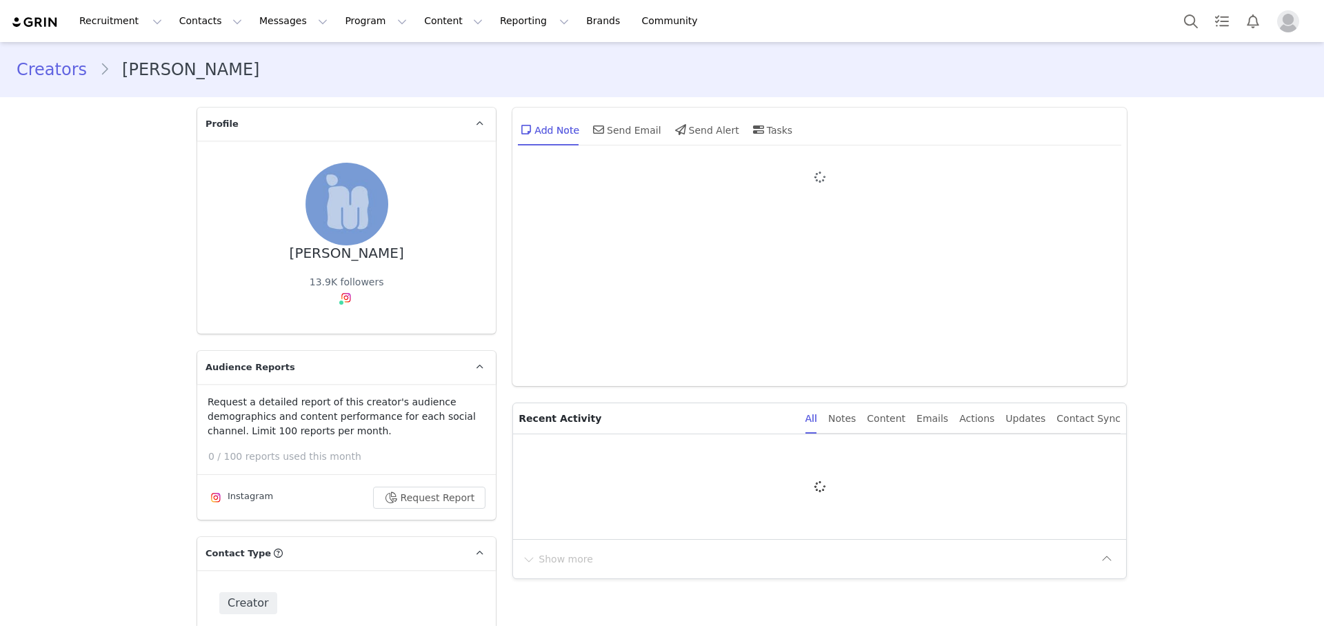
type input "+1 (United States)"
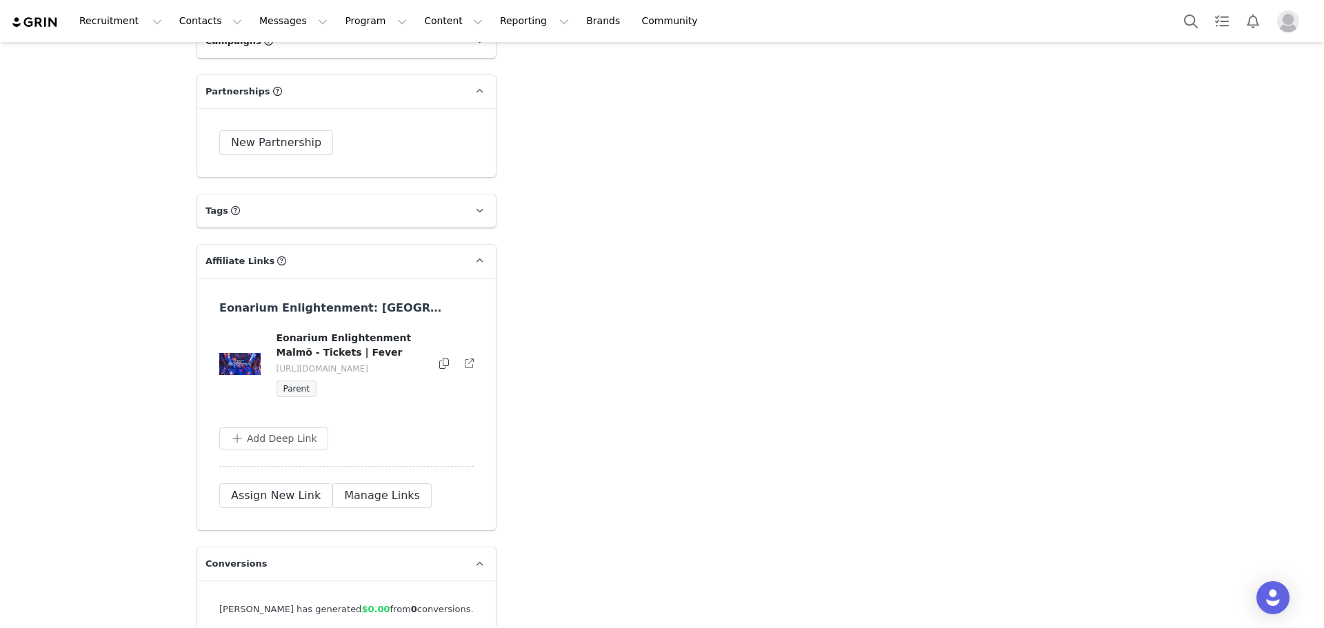
scroll to position [3164, 0]
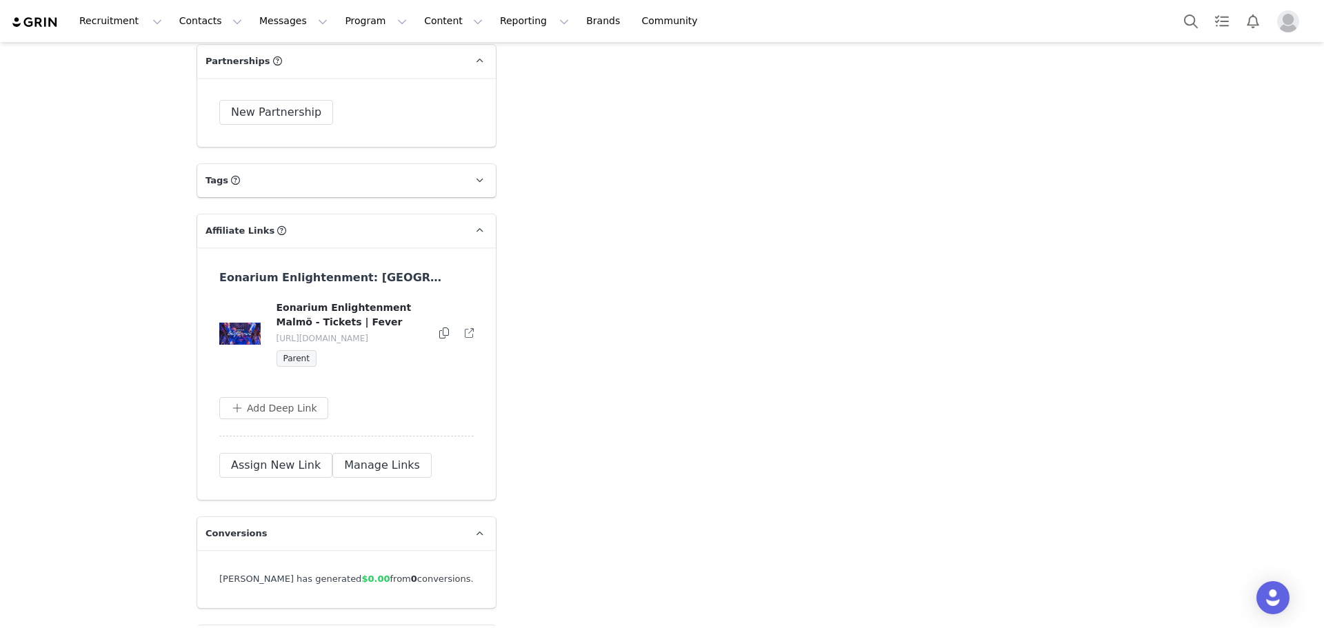
click at [325, 330] on div "Eonarium Enlightenment Malmö - Tickets | Fever https://glnk.io/km5xo/feverxinma…" at bounding box center [351, 334] width 150 height 66
click at [400, 405] on div "Add Deep Link" at bounding box center [346, 408] width 254 height 22
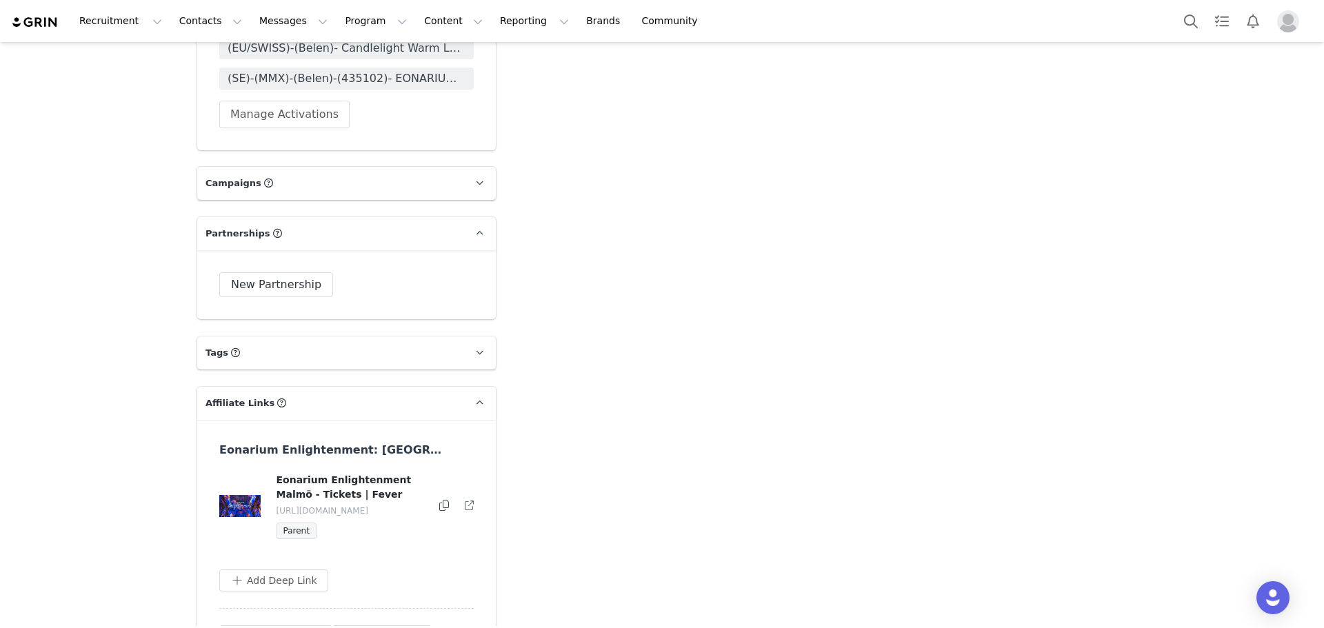
scroll to position [2940, 0]
